Goal: Task Accomplishment & Management: Manage account settings

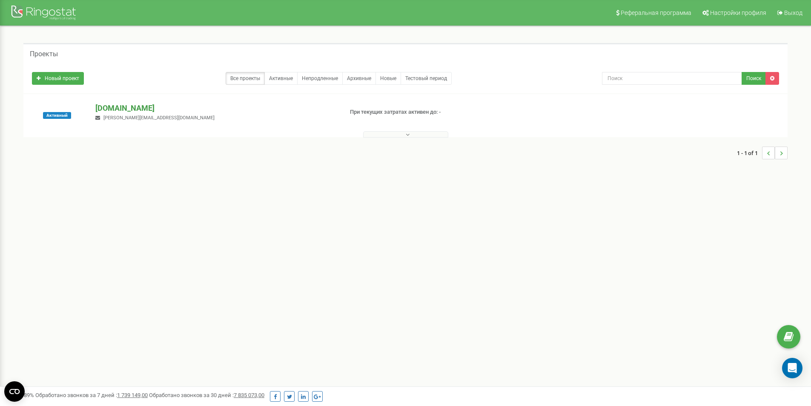
click at [127, 107] on p "profi-soft.kz" at bounding box center [215, 108] width 241 height 11
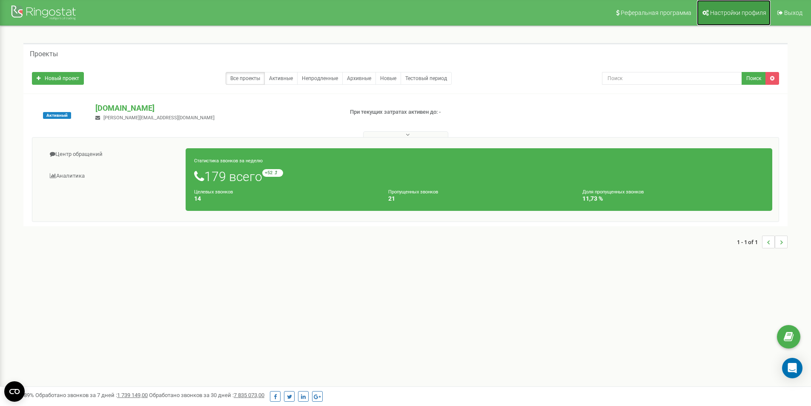
click at [725, 10] on span "Настройки профиля" at bounding box center [738, 12] width 56 height 7
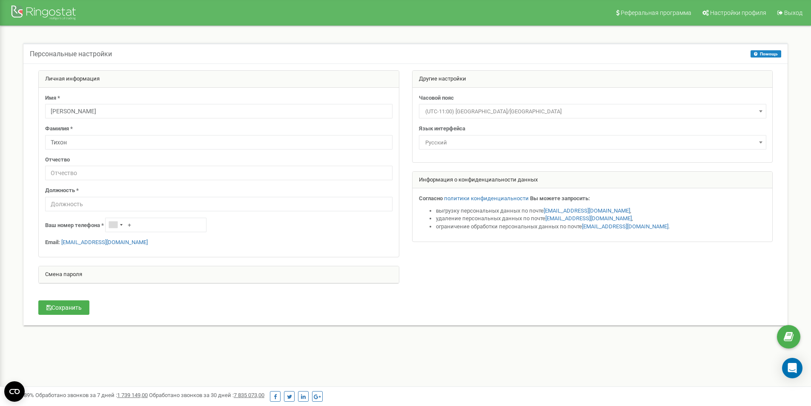
click at [86, 276] on div "Смена пароля" at bounding box center [219, 274] width 360 height 17
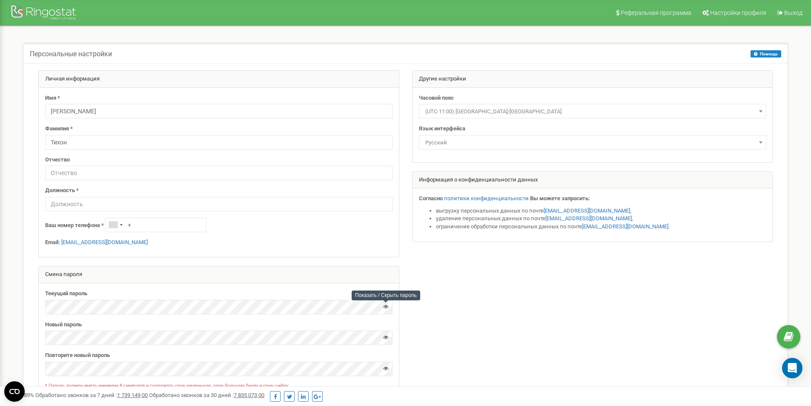
click at [387, 306] on icon at bounding box center [386, 307] width 6 height 6
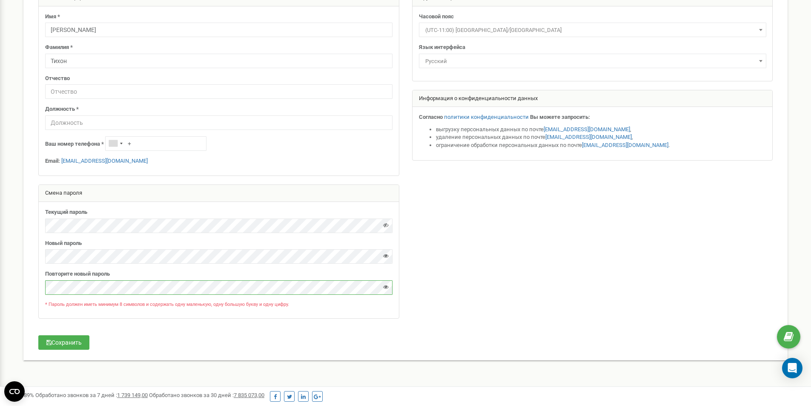
scroll to position [105, 0]
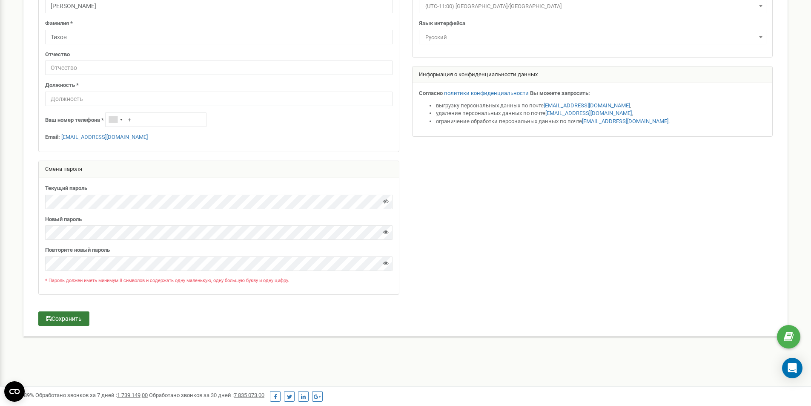
click at [65, 319] on button "Сохранить" at bounding box center [63, 318] width 51 height 14
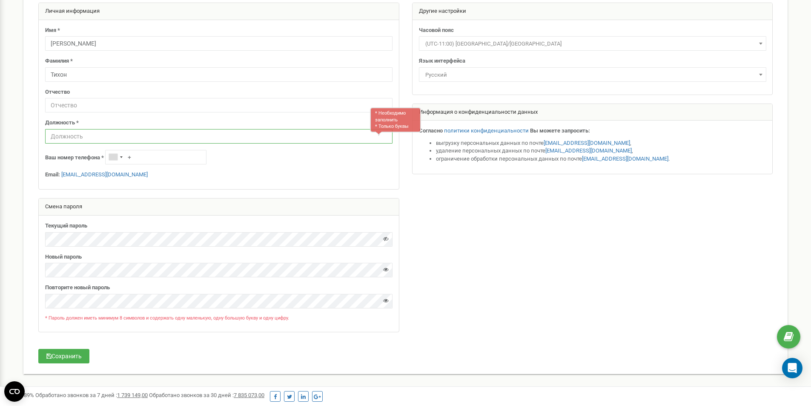
scroll to position [0, 0]
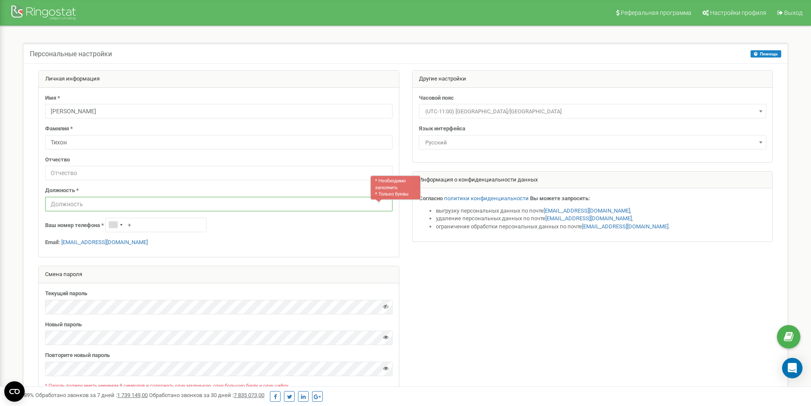
click at [147, 207] on input "text" at bounding box center [218, 204] width 347 height 14
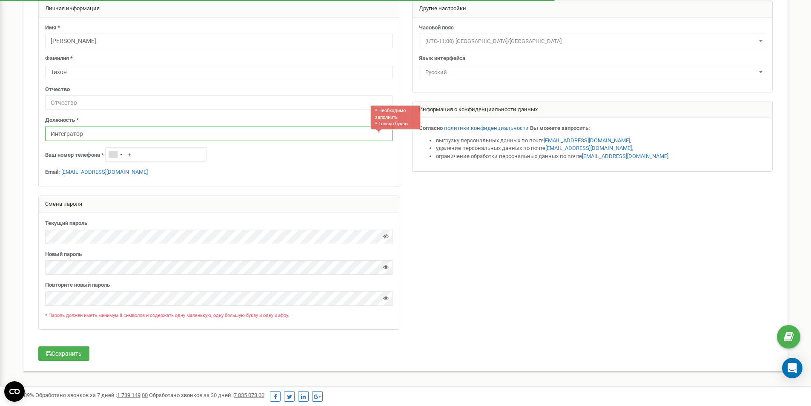
scroll to position [105, 0]
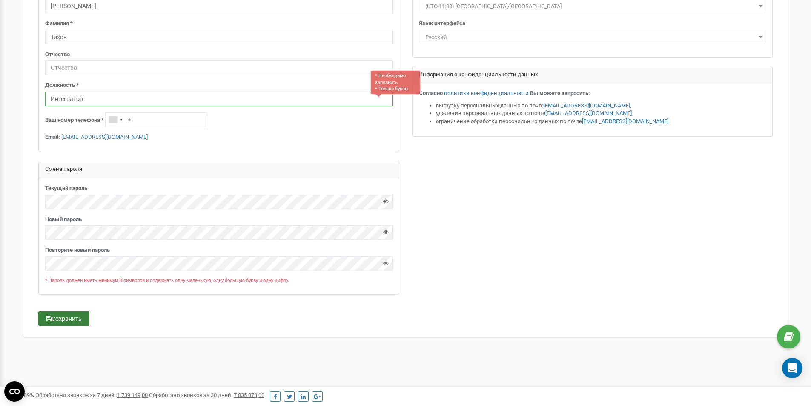
type input "Интегратор"
click at [80, 318] on button "Сохранить" at bounding box center [63, 318] width 51 height 14
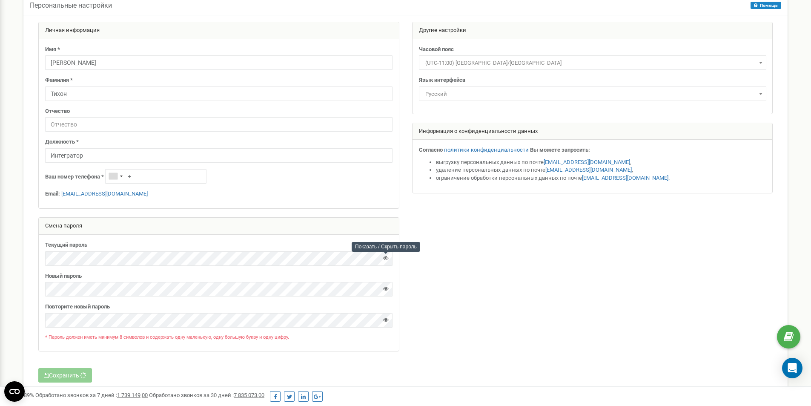
click at [385, 258] on icon at bounding box center [386, 258] width 6 height 6
click at [232, 361] on form "Личная информация Имя * Вивтоненко Фамилия * Тихон Отчество Должность * Интегра…" at bounding box center [405, 195] width 747 height 346
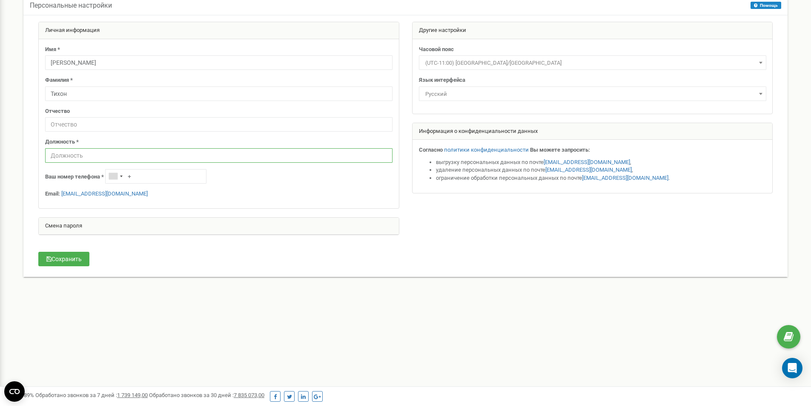
click at [138, 155] on input "text" at bounding box center [218, 155] width 347 height 14
type input "B"
type input "и"
type input "Интегратор"
click at [107, 221] on div "Смена пароля" at bounding box center [219, 226] width 360 height 17
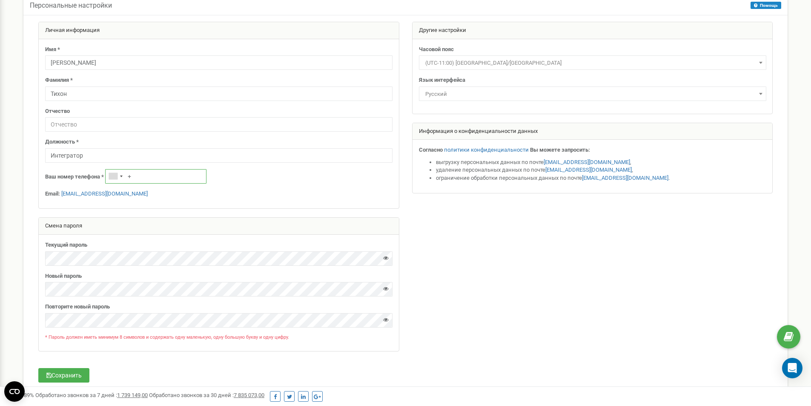
click at [136, 176] on input "+" at bounding box center [155, 176] width 101 height 14
type input "+77087564784"
click at [77, 373] on button "Сохранить" at bounding box center [63, 375] width 51 height 14
click at [385, 257] on icon at bounding box center [386, 258] width 6 height 6
click at [384, 290] on icon at bounding box center [386, 289] width 6 height 6
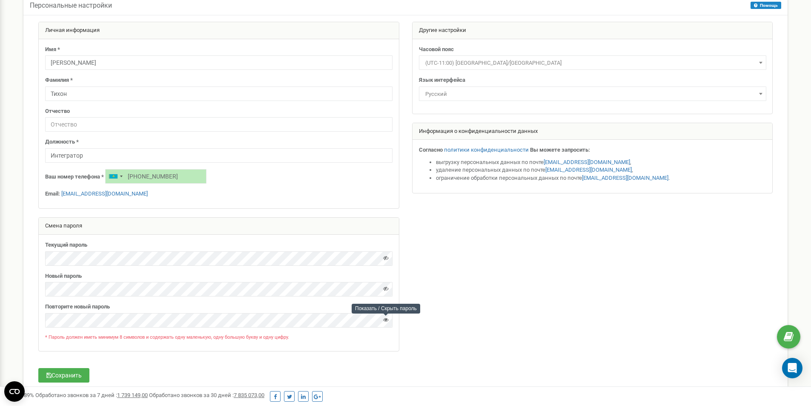
click at [384, 318] on icon at bounding box center [386, 320] width 6 height 6
click at [72, 373] on button "Сохранить" at bounding box center [63, 375] width 51 height 14
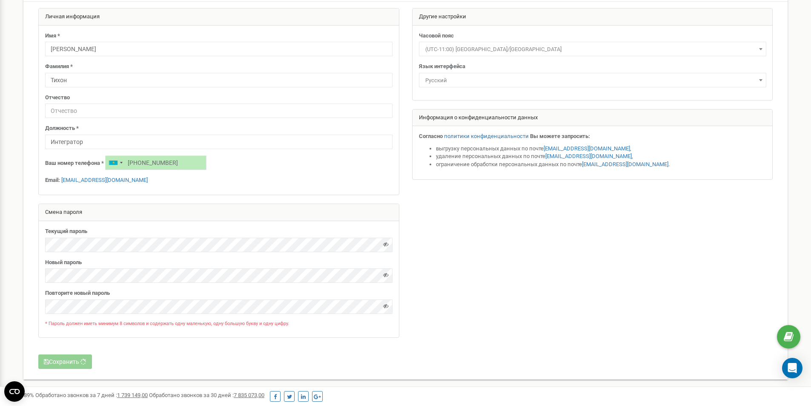
scroll to position [105, 0]
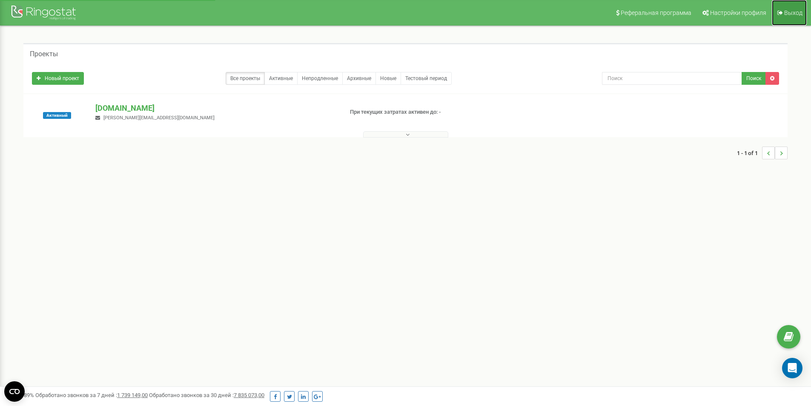
click at [784, 14] on link "Выход" at bounding box center [789, 13] width 35 height 26
